Goal: Download file/media

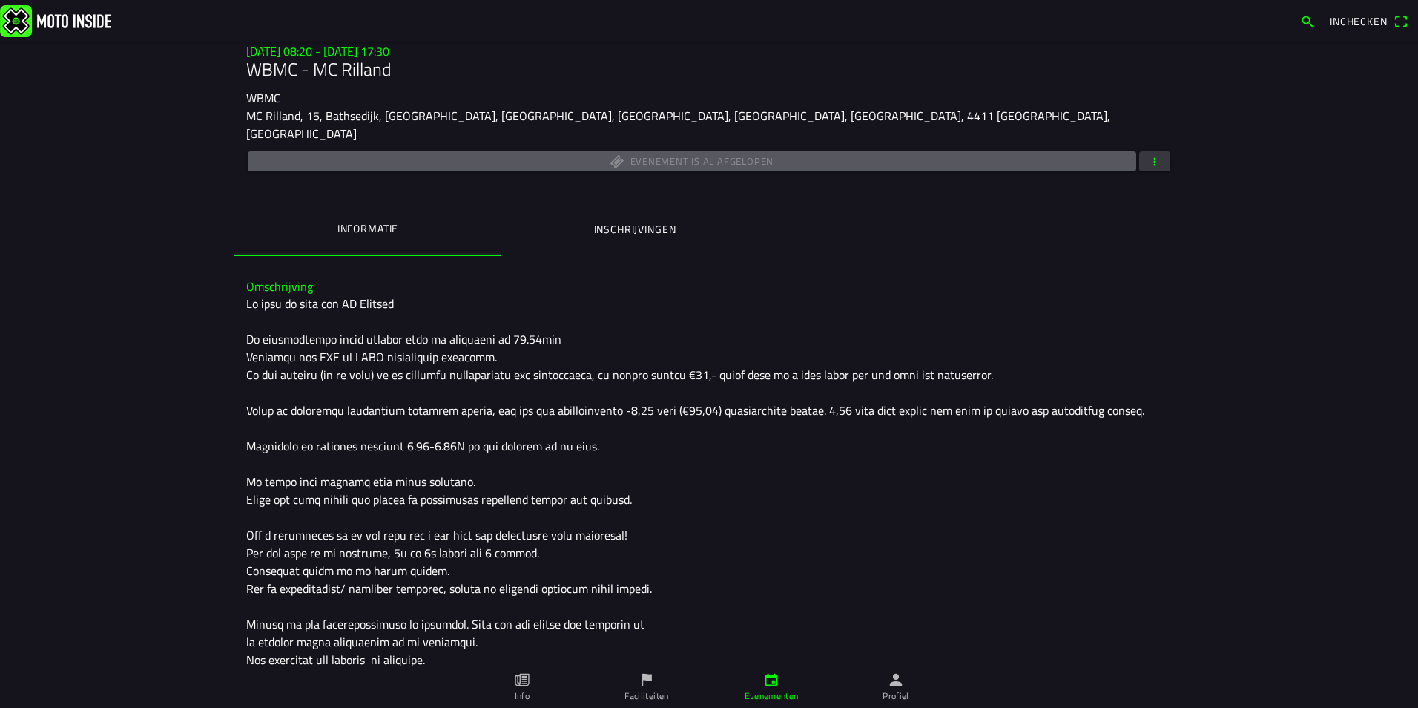
scroll to position [222, 0]
click at [774, 698] on ion-label "Evenementen" at bounding box center [772, 695] width 54 height 13
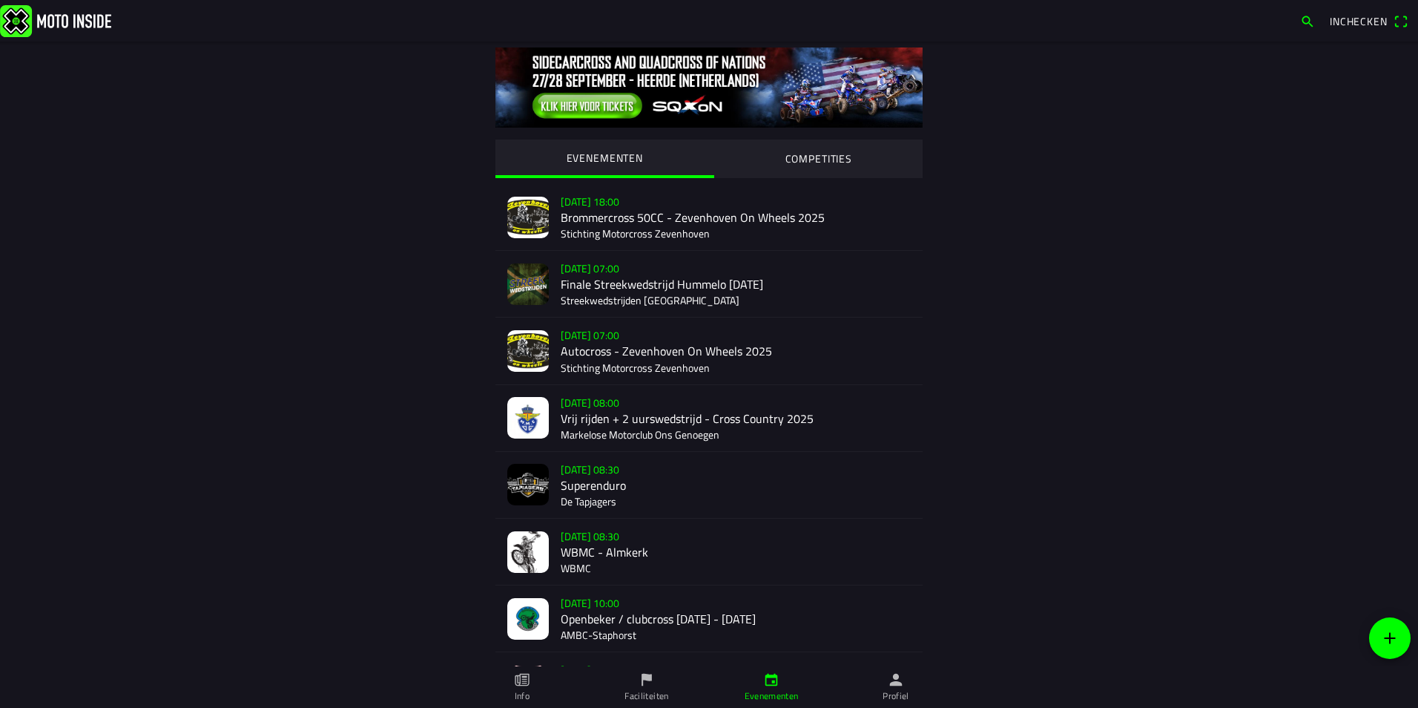
click at [594, 541] on div "[DATE] 08:30 WBMC - Almkerk WBMC" at bounding box center [736, 551] width 350 height 66
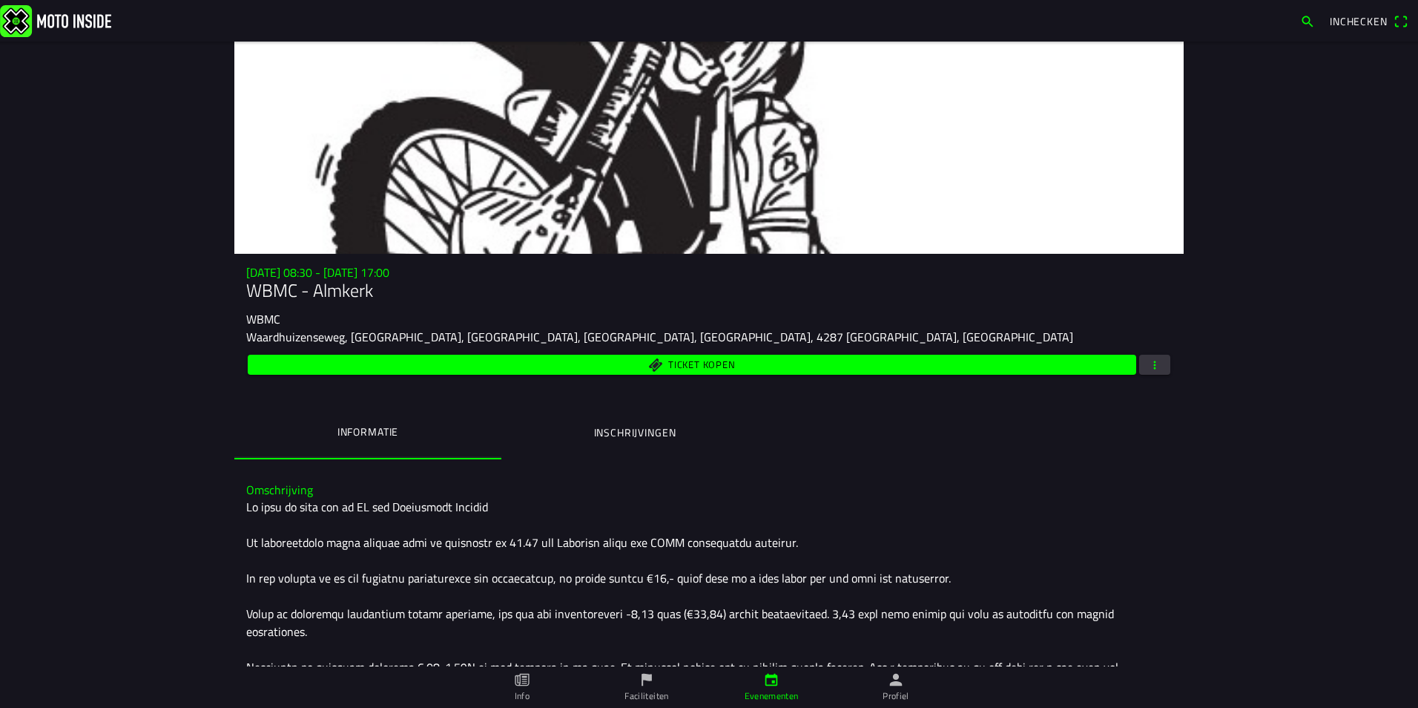
click at [1156, 365] on button "button" at bounding box center [1154, 364] width 31 height 20
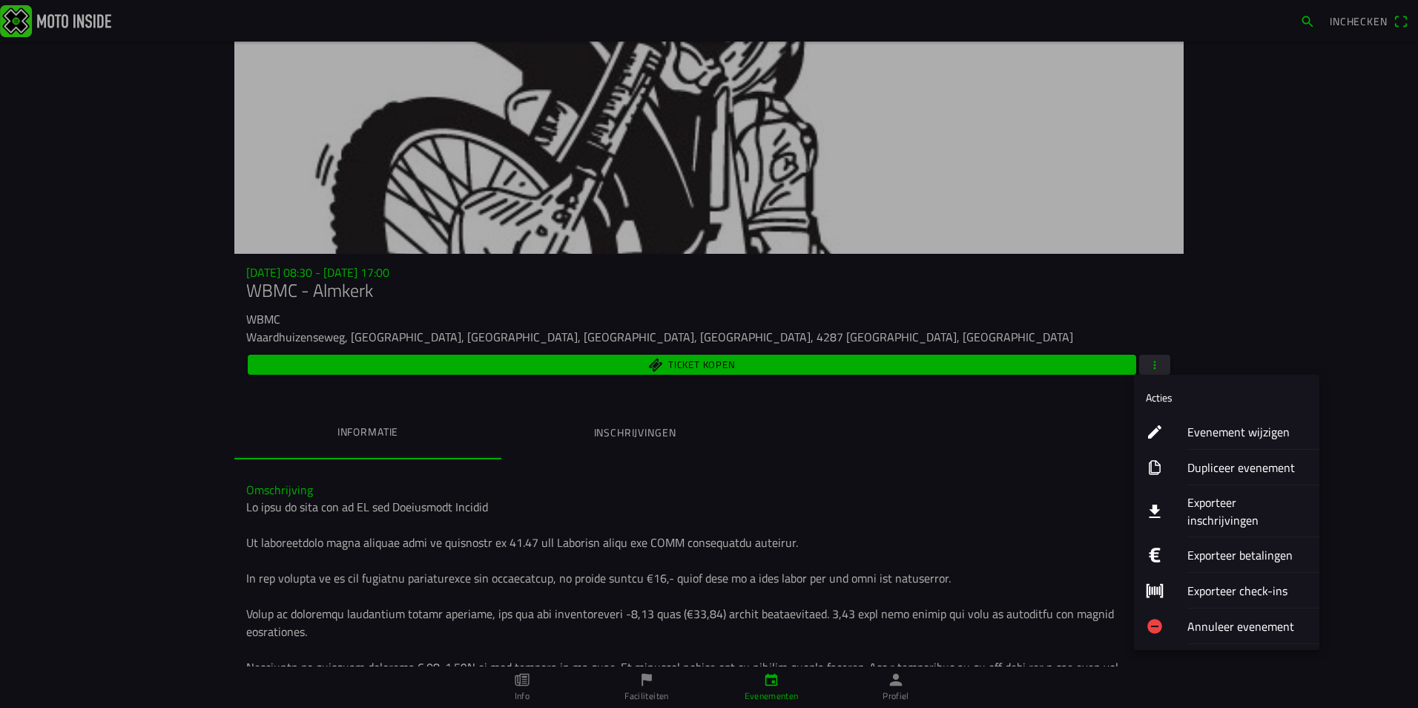
click at [1247, 502] on ion-label "Exporteer inschrijvingen" at bounding box center [1247, 511] width 120 height 36
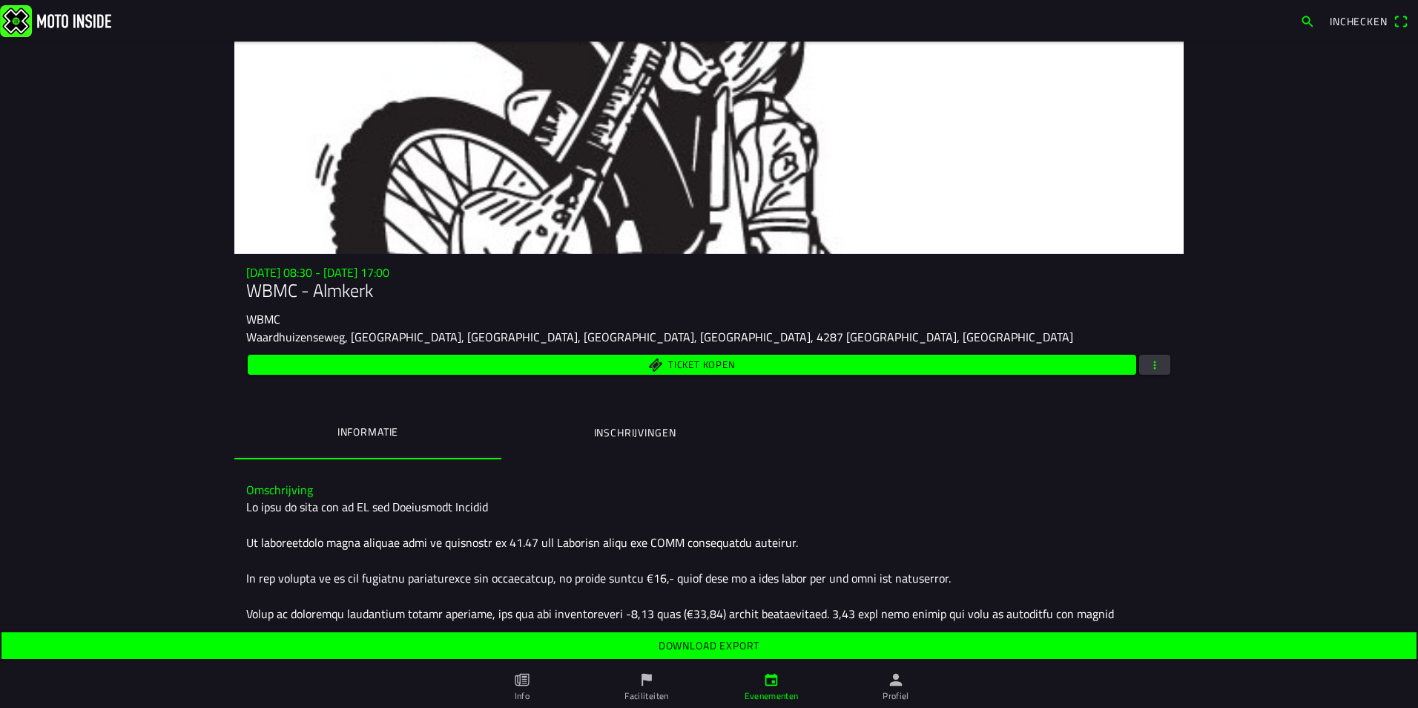
click at [0, 0] on slot "Download export" at bounding box center [0, 0] width 0 height 0
